Goal: Task Accomplishment & Management: Manage account settings

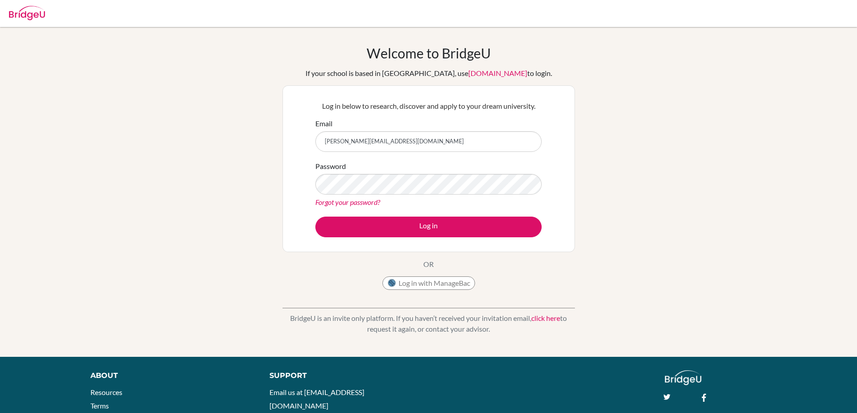
type input "abdullah.yasin@summitschool.ae"
click at [315, 217] on button "Log in" at bounding box center [428, 227] width 226 height 21
type input "[PERSON_NAME][EMAIL_ADDRESS][DOMAIN_NAME]"
click at [315, 217] on button "Log in" at bounding box center [428, 227] width 226 height 21
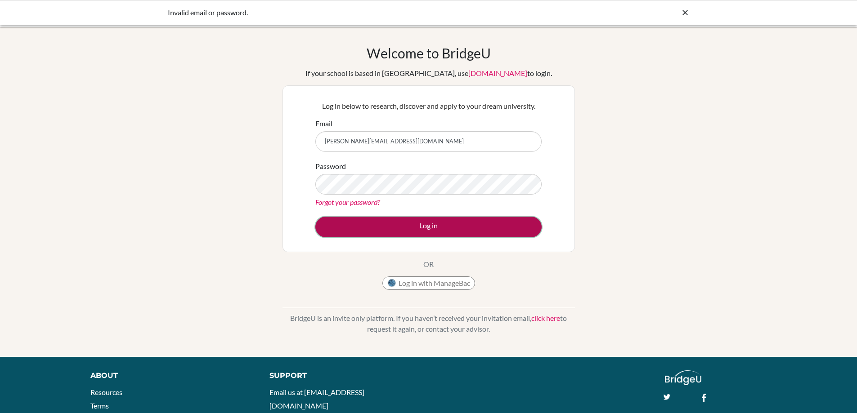
click at [422, 227] on button "Log in" at bounding box center [428, 227] width 226 height 21
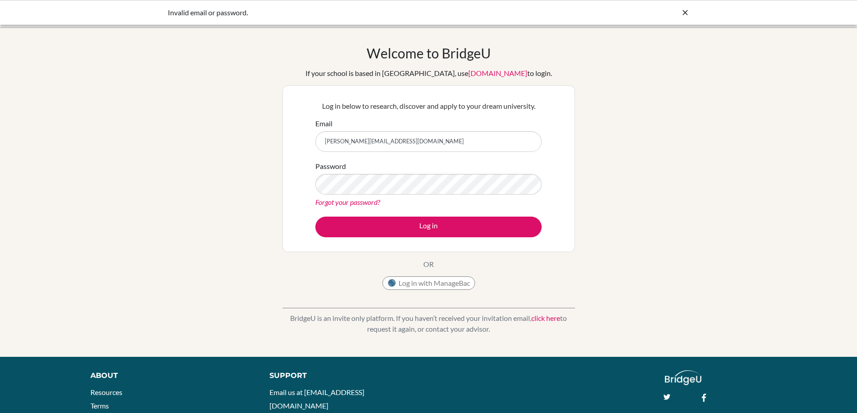
click at [545, 320] on link "click here" at bounding box center [545, 318] width 29 height 9
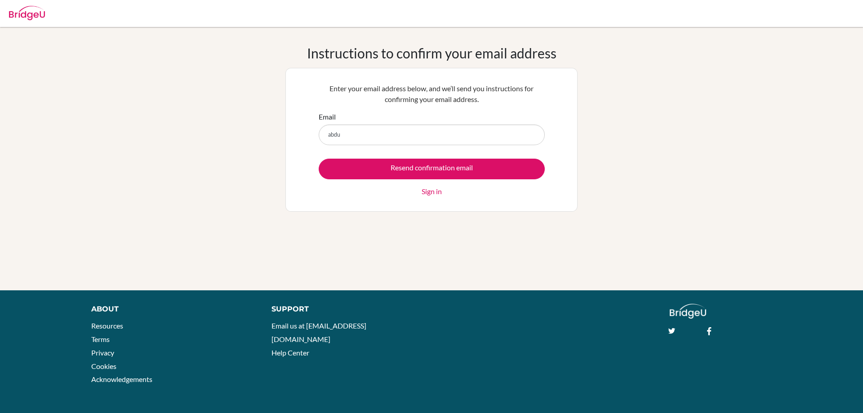
type input "[PERSON_NAME][EMAIL_ADDRESS][DOMAIN_NAME]"
click at [617, 94] on div "Instructions to confirm your email address Enter your email address below, and …" at bounding box center [431, 159] width 863 height 228
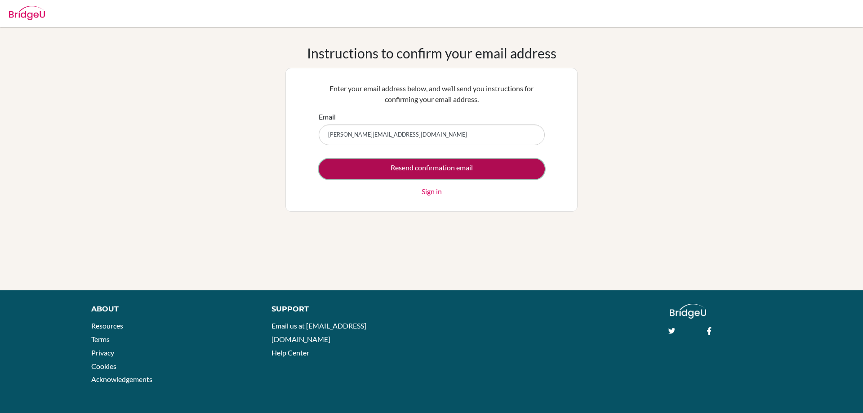
click at [382, 171] on input "Resend confirmation email" at bounding box center [432, 169] width 226 height 21
